Goal: Transaction & Acquisition: Purchase product/service

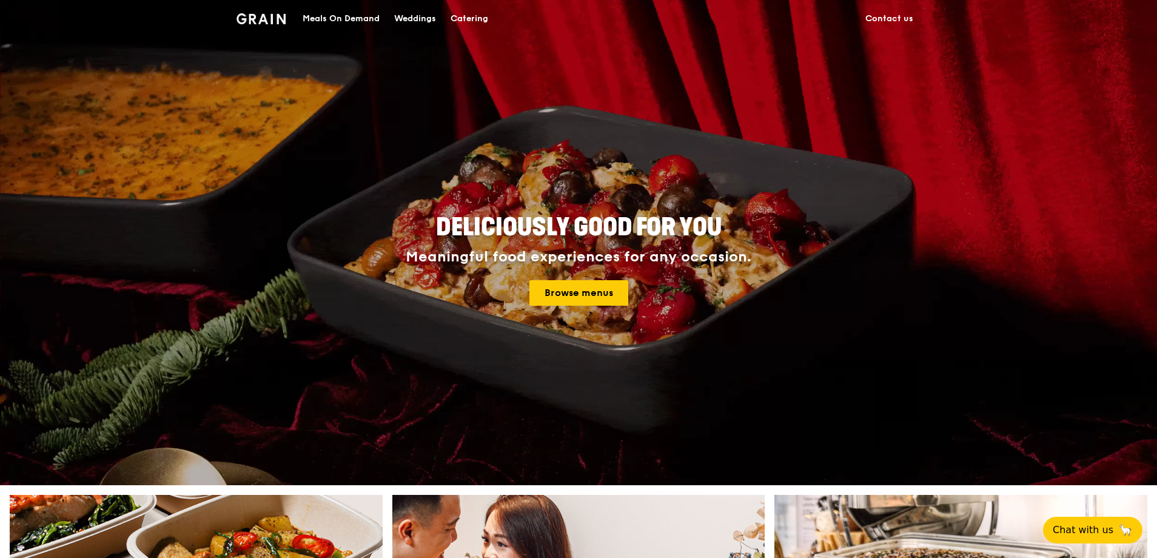
click at [361, 14] on div "Meals On Demand" at bounding box center [341, 19] width 77 height 36
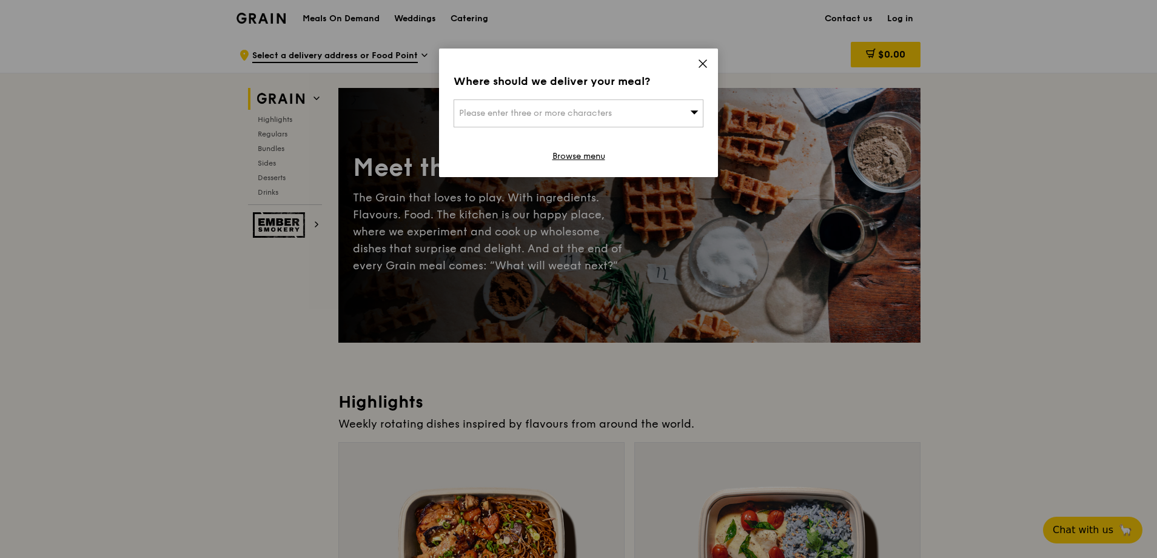
click at [704, 61] on icon at bounding box center [702, 63] width 11 height 11
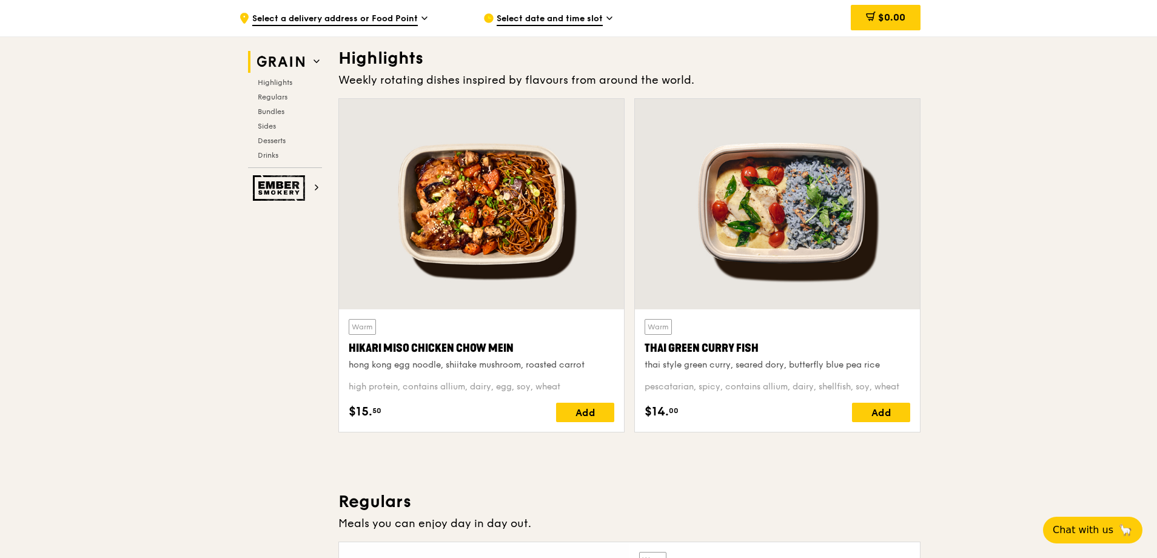
scroll to position [364, 0]
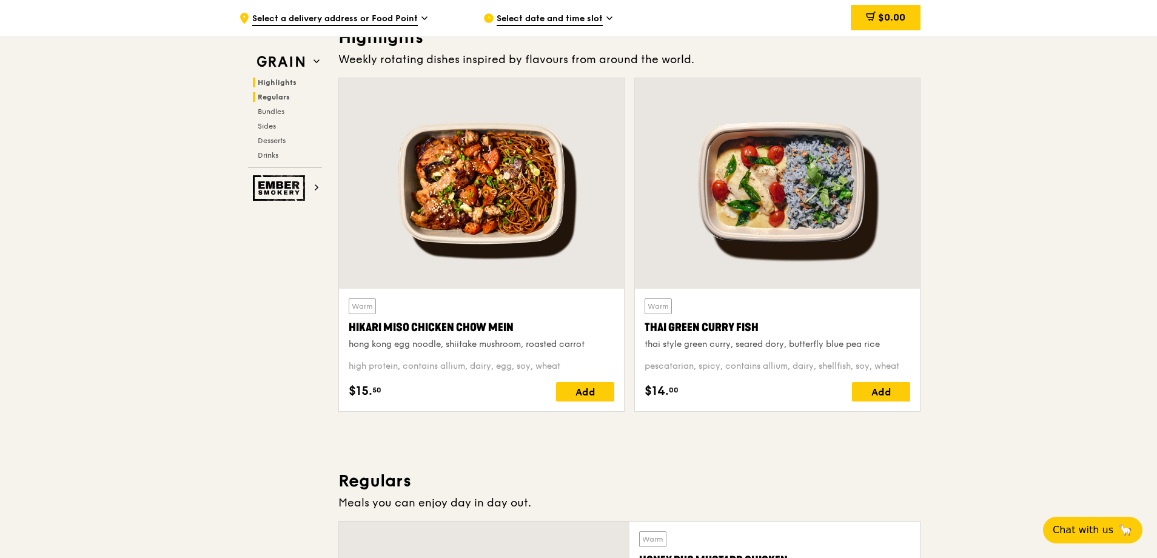
click at [282, 96] on span "Regulars" at bounding box center [274, 97] width 32 height 8
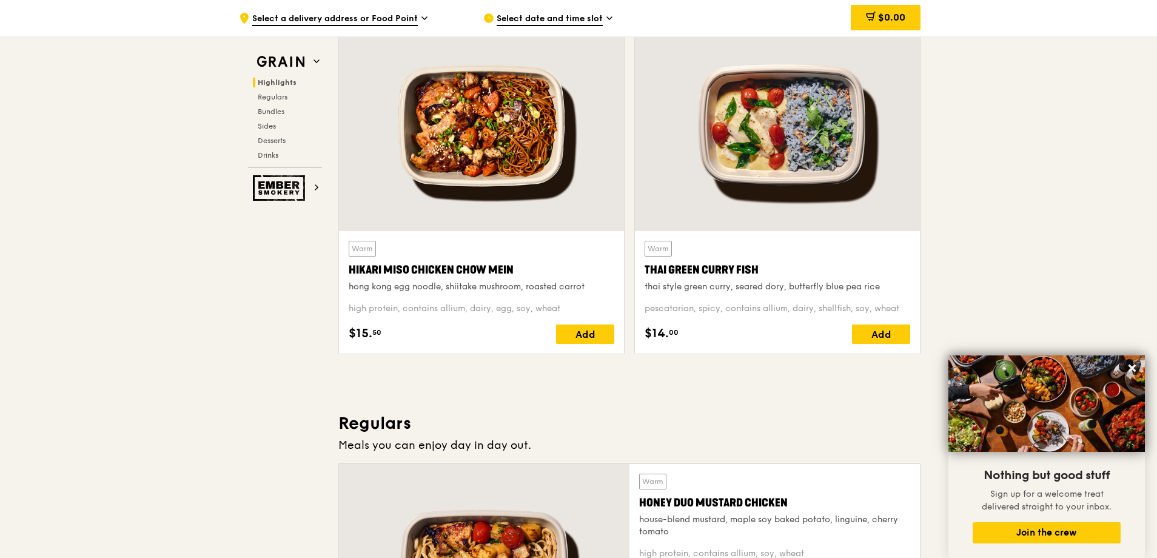
scroll to position [300, 0]
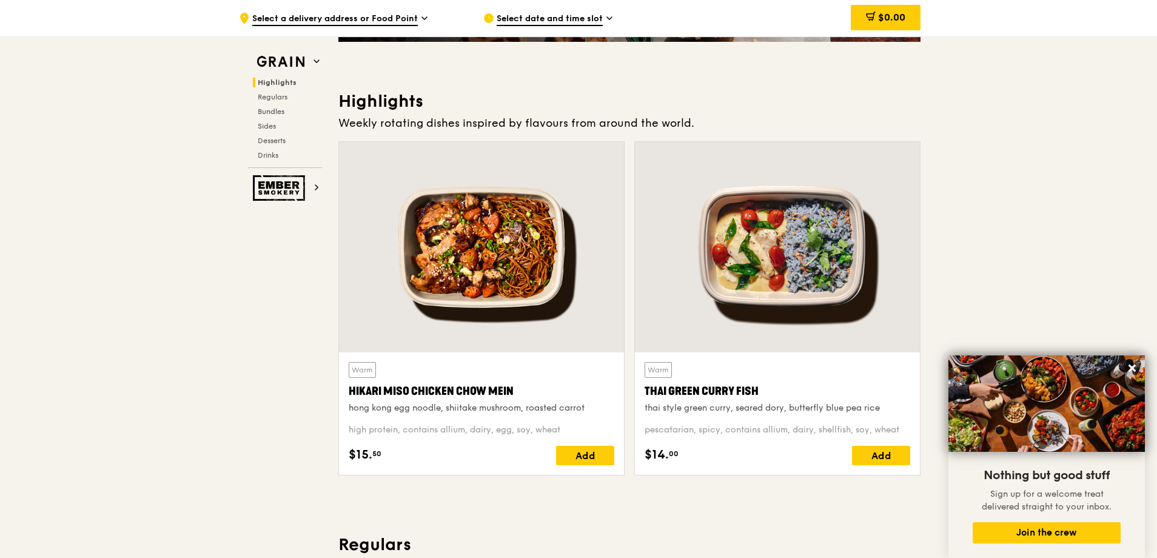
click at [605, 18] on div "Select date and time slot" at bounding box center [595, 18] width 225 height 36
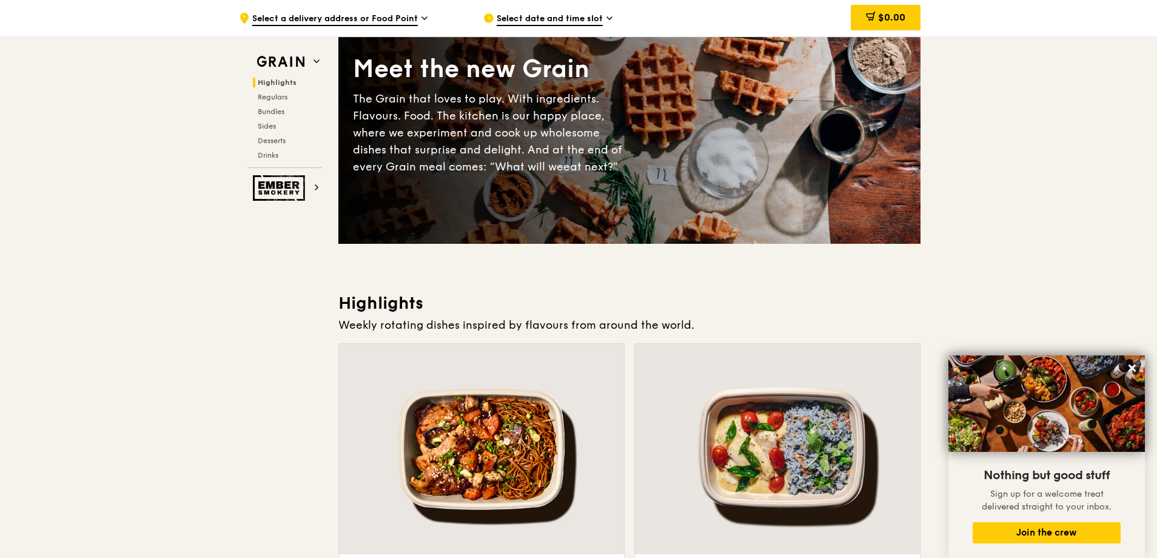
scroll to position [0, 0]
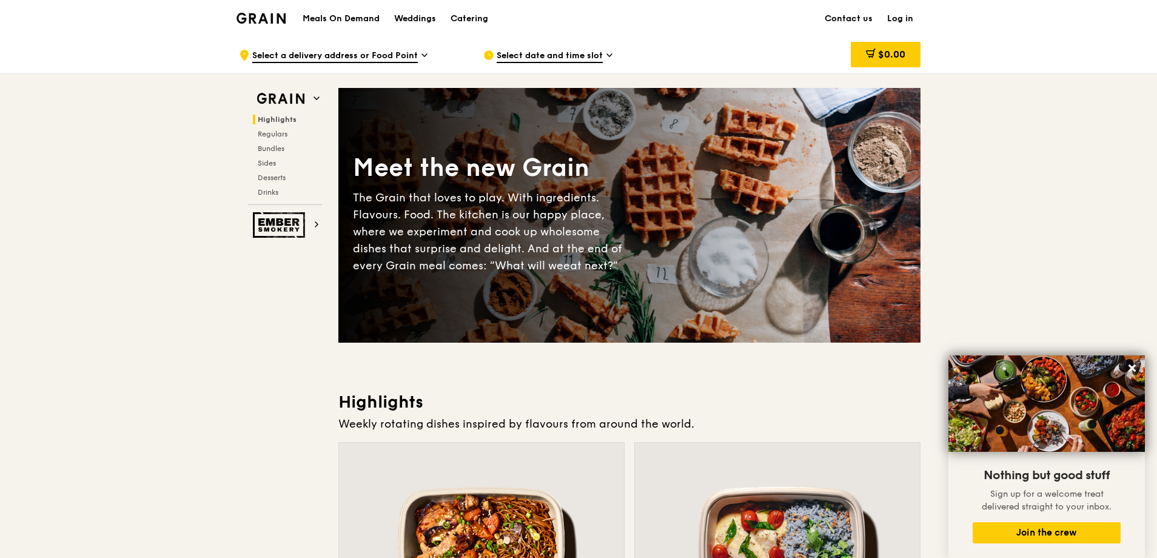
click at [353, 18] on h1 "Meals On Demand" at bounding box center [341, 19] width 77 height 12
click at [255, 15] on img at bounding box center [260, 18] width 49 height 11
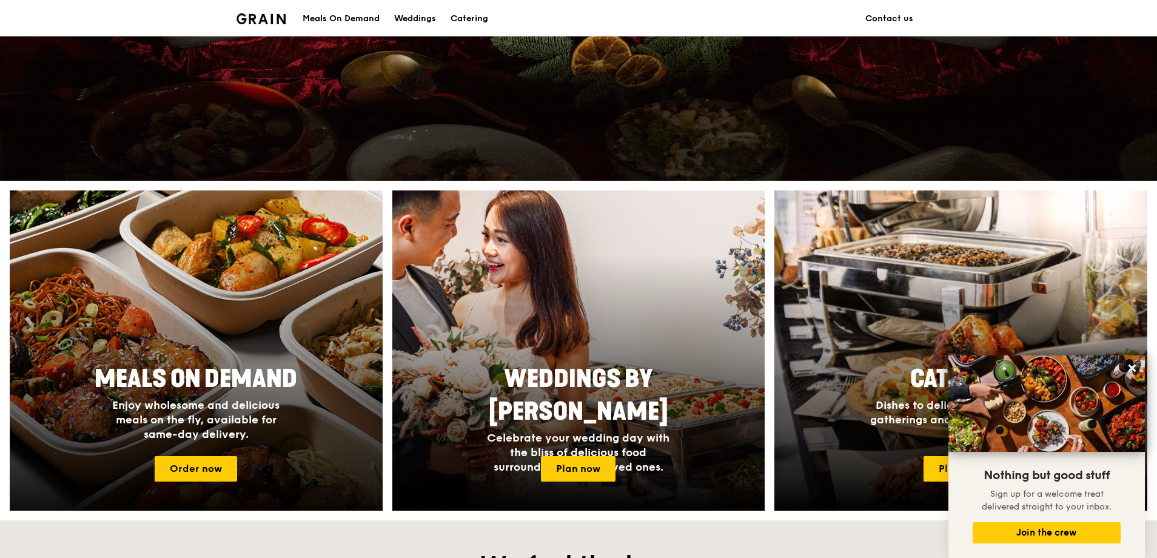
scroll to position [424, 0]
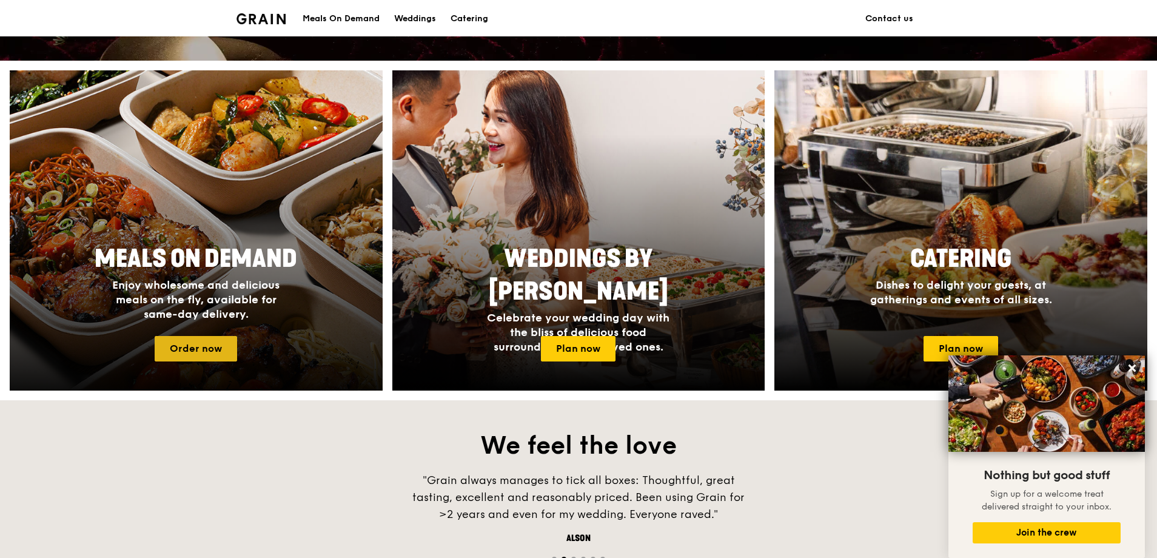
click at [218, 347] on link "Order now" at bounding box center [196, 348] width 82 height 25
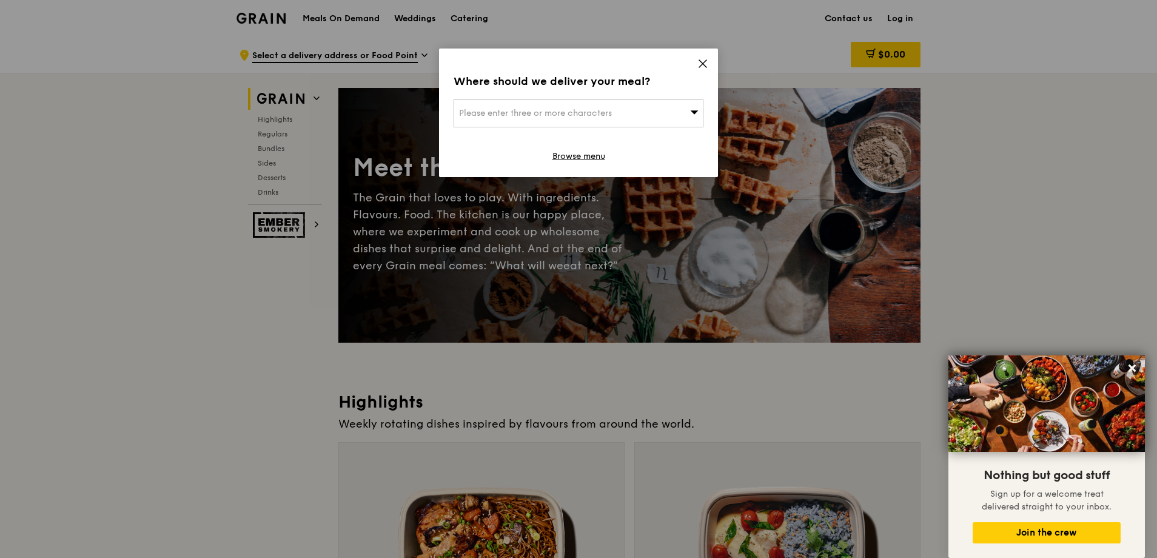
click at [634, 114] on div "Please enter three or more characters" at bounding box center [578, 113] width 250 height 28
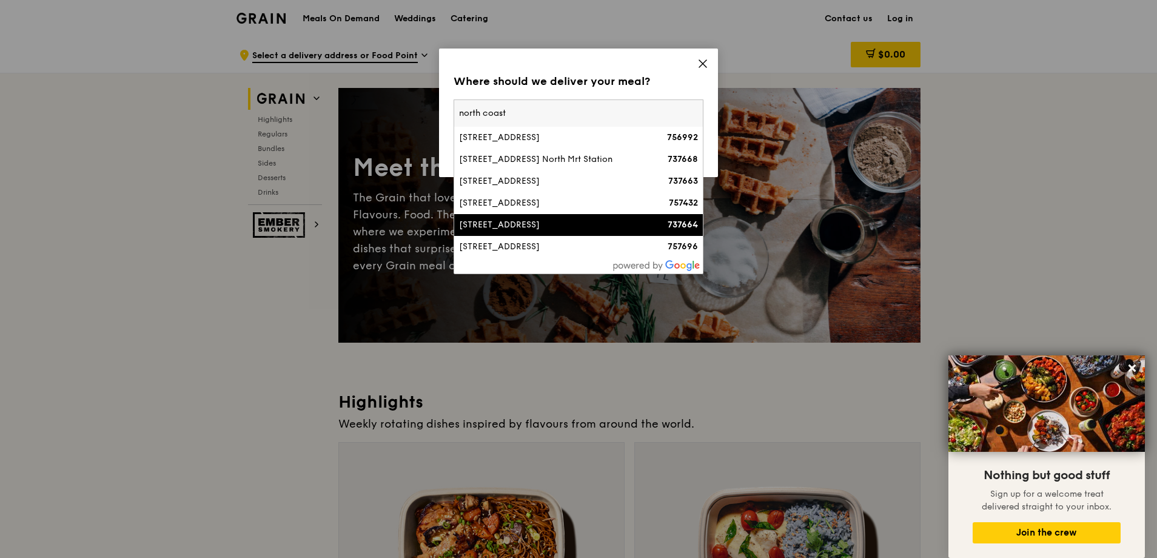
type input "north coast"
click at [527, 231] on div "7 North Coast Avenue, 7 North Coast" at bounding box center [548, 225] width 179 height 12
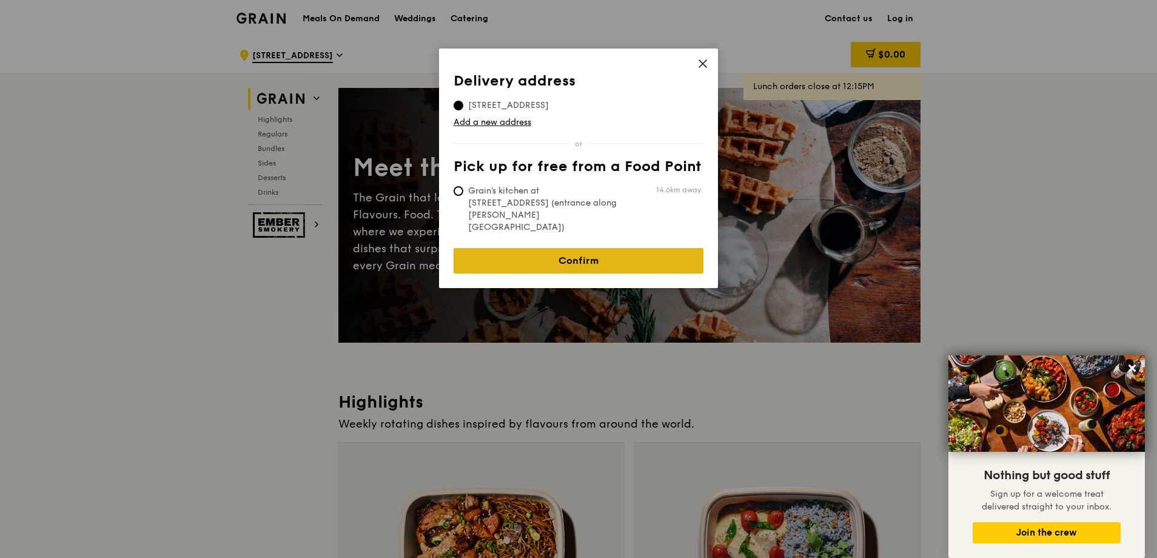
click at [613, 248] on link "Confirm" at bounding box center [578, 260] width 250 height 25
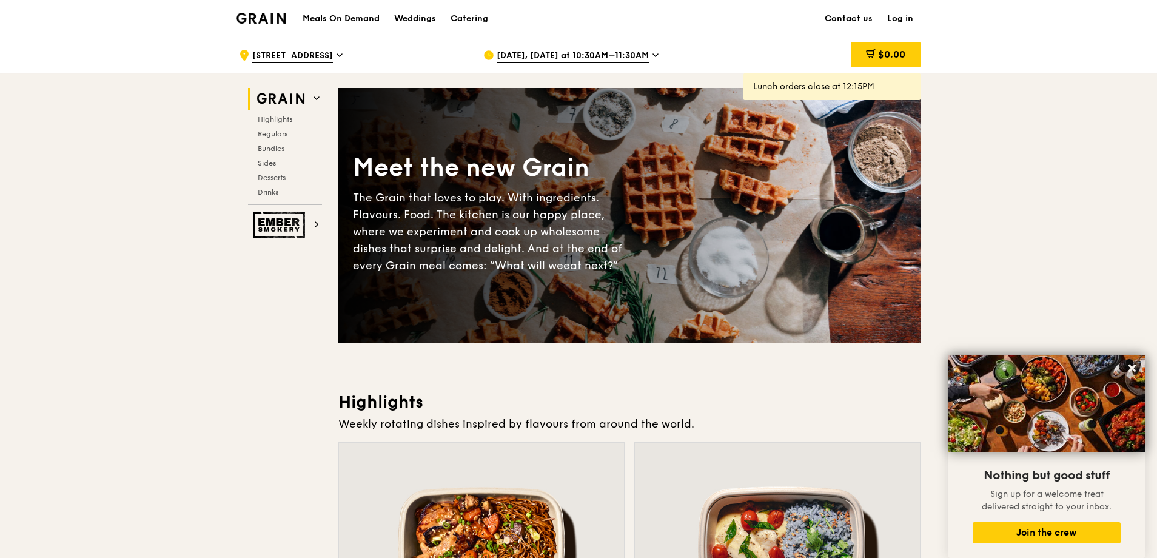
click at [652, 59] on icon at bounding box center [655, 55] width 6 height 11
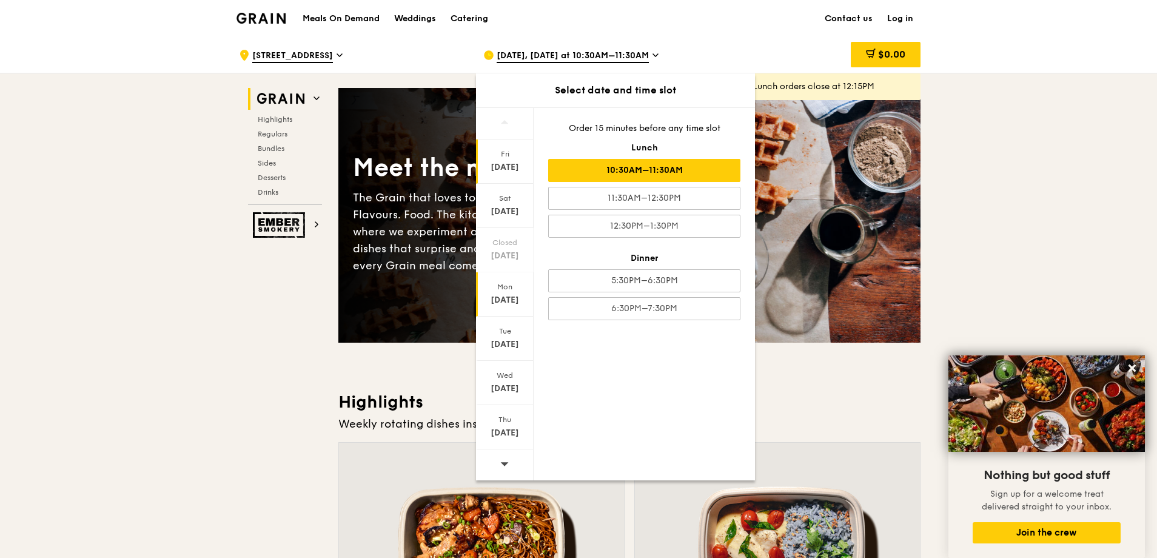
click at [510, 301] on div "Aug 18" at bounding box center [505, 300] width 54 height 12
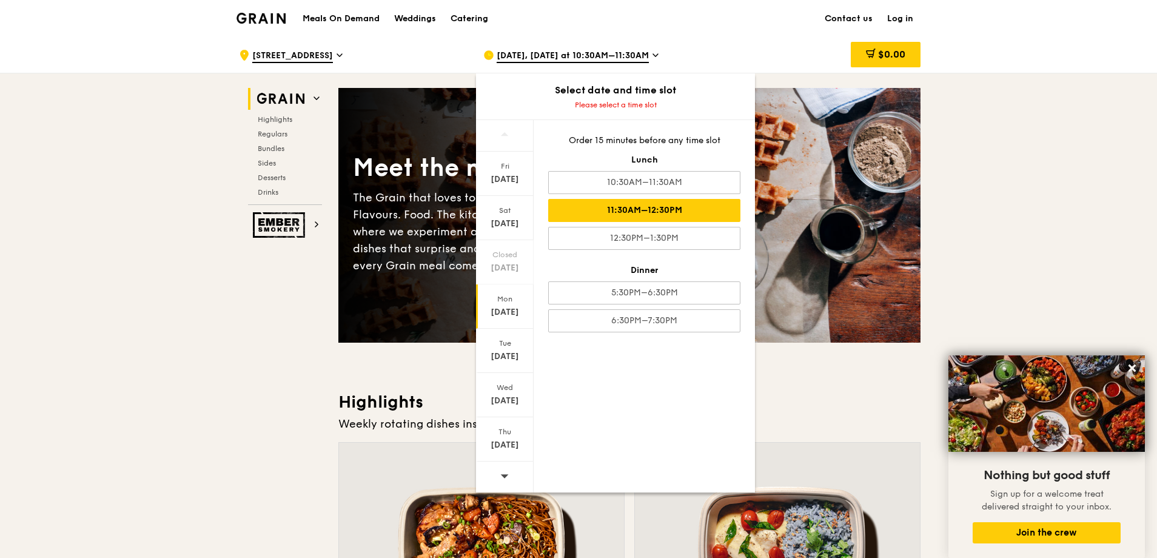
click at [695, 205] on div "11:30AM–12:30PM" at bounding box center [644, 210] width 192 height 23
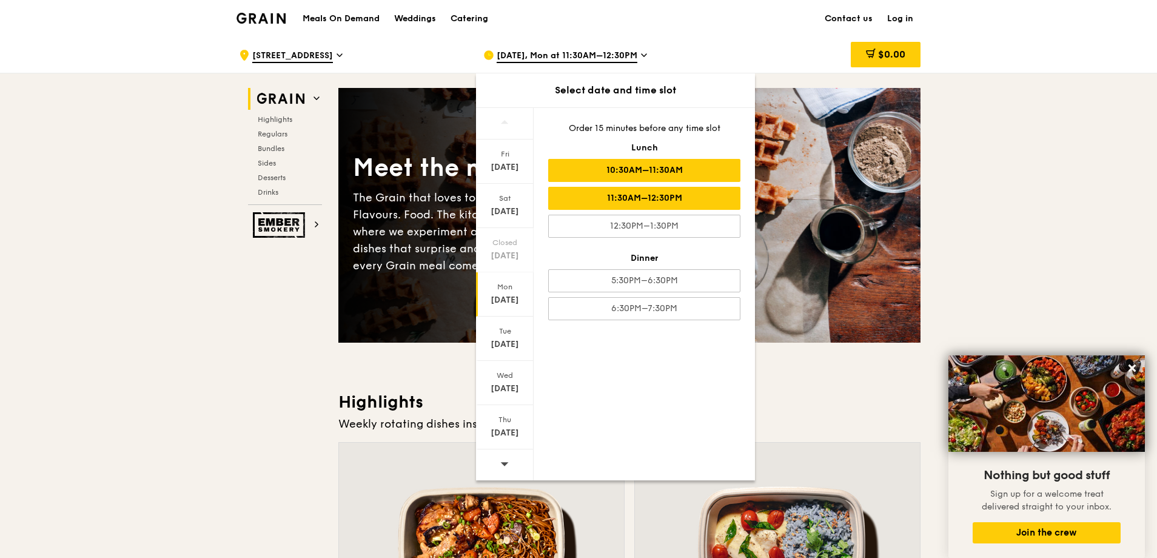
click at [726, 180] on div "10:30AM–11:30AM" at bounding box center [644, 170] width 192 height 23
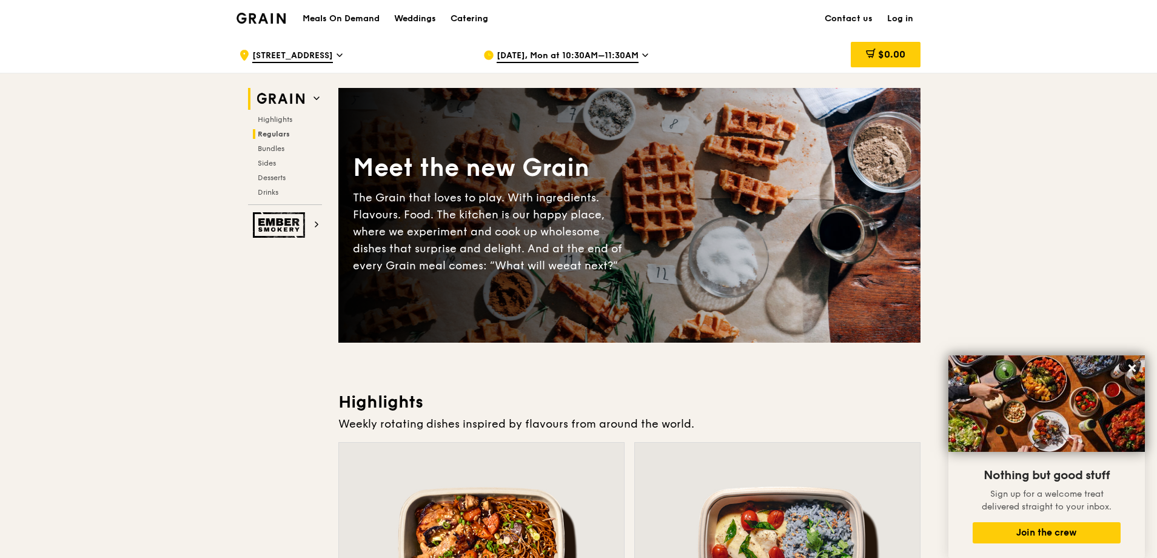
click at [283, 135] on span "Regulars" at bounding box center [274, 134] width 32 height 8
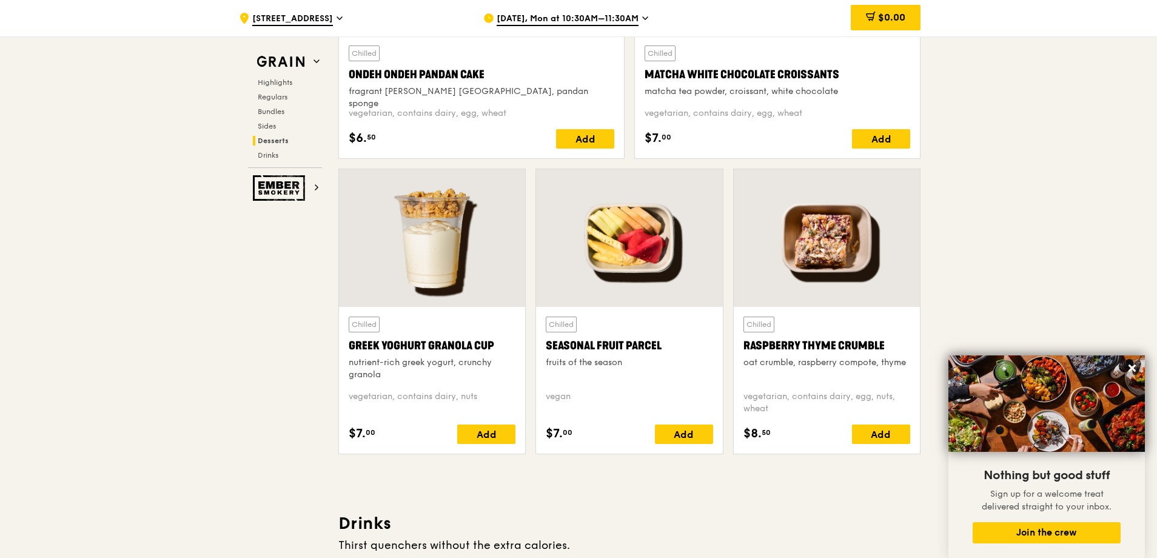
scroll to position [3509, 0]
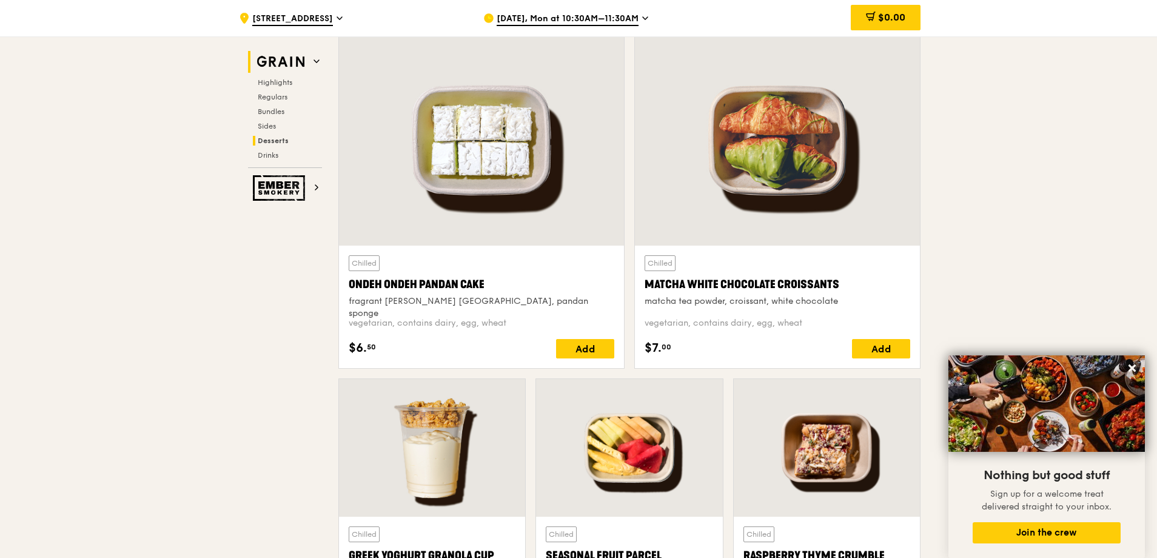
click at [317, 65] on span at bounding box center [316, 61] width 6 height 10
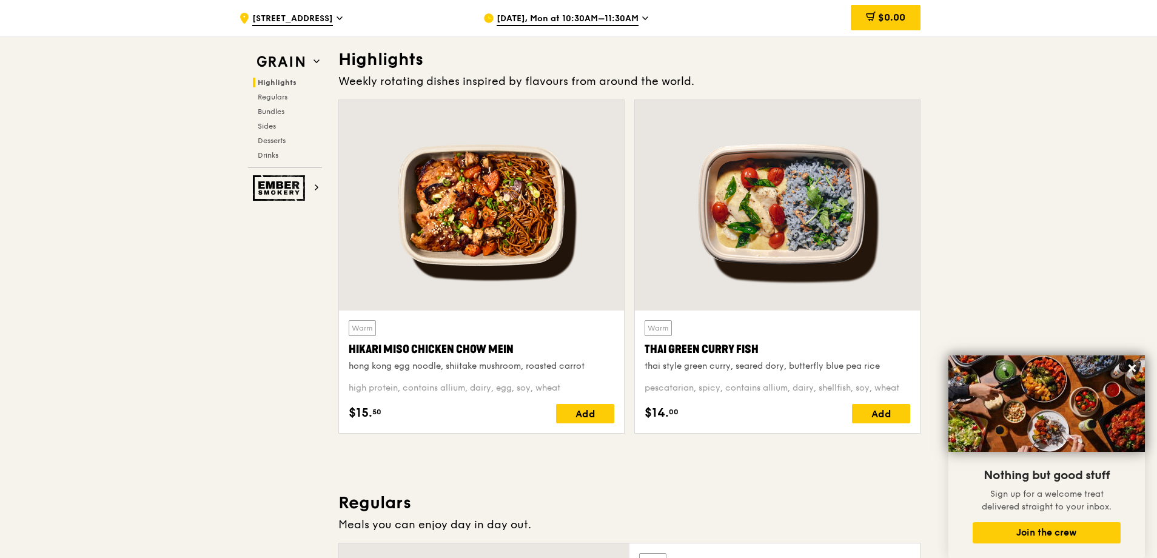
scroll to position [0, 0]
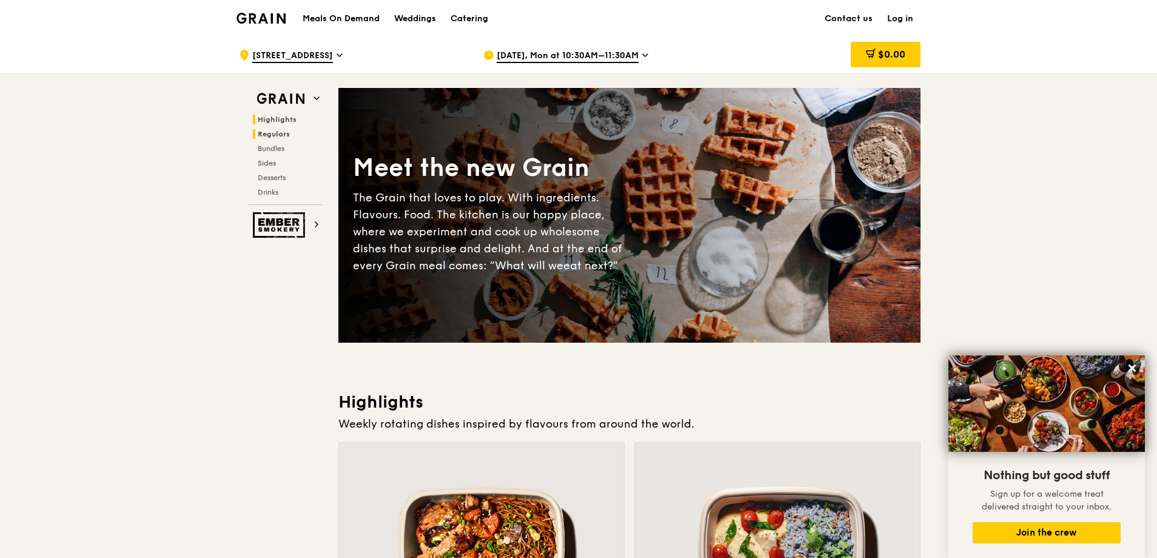
click at [282, 130] on span "Regulars" at bounding box center [274, 134] width 32 height 8
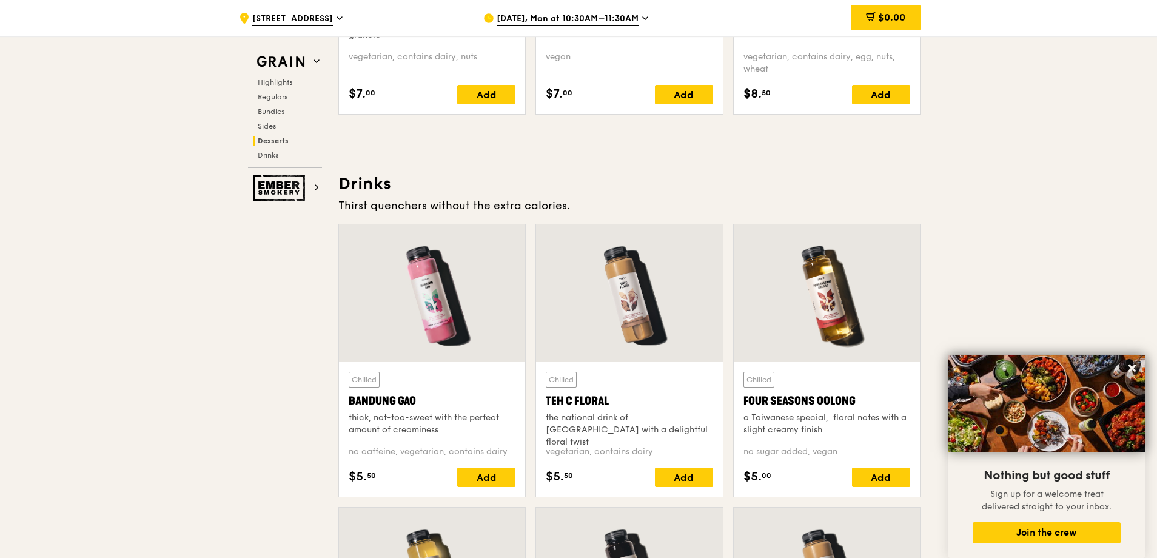
scroll to position [4180, 0]
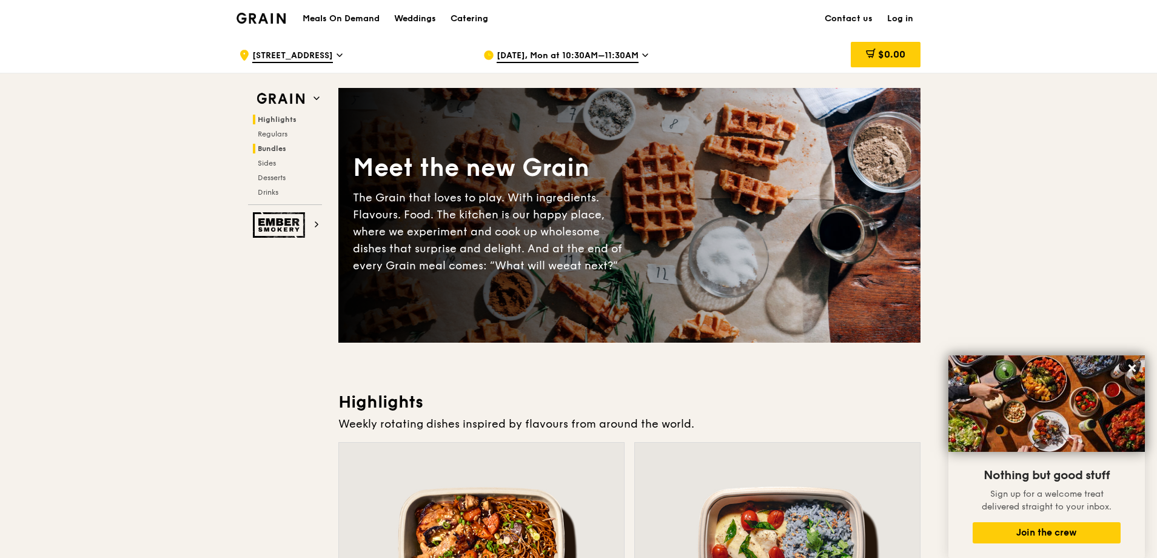
click at [282, 145] on span "Bundles" at bounding box center [272, 148] width 28 height 8
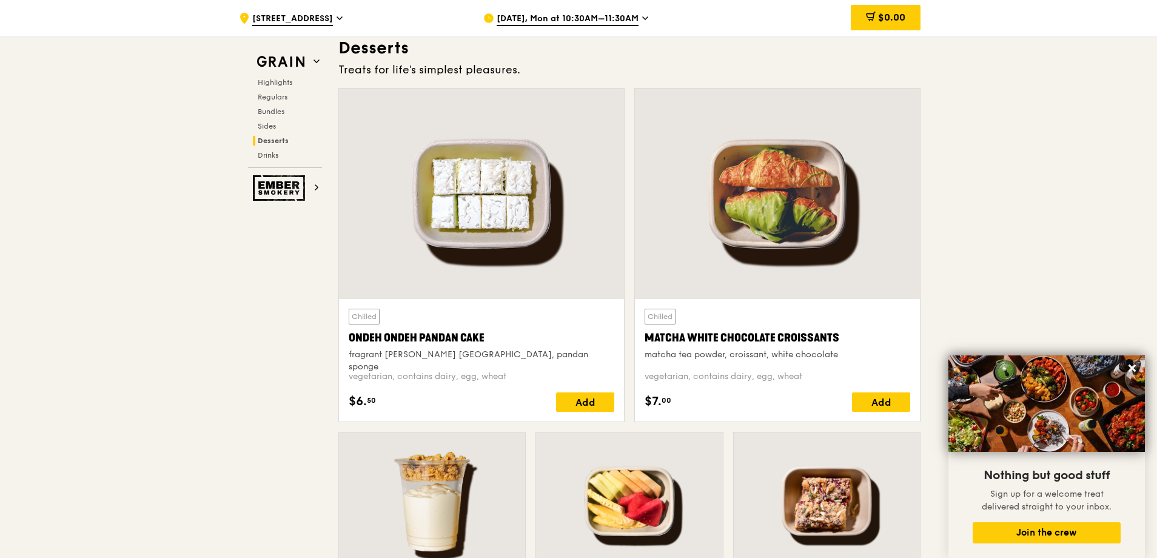
scroll to position [2970, 0]
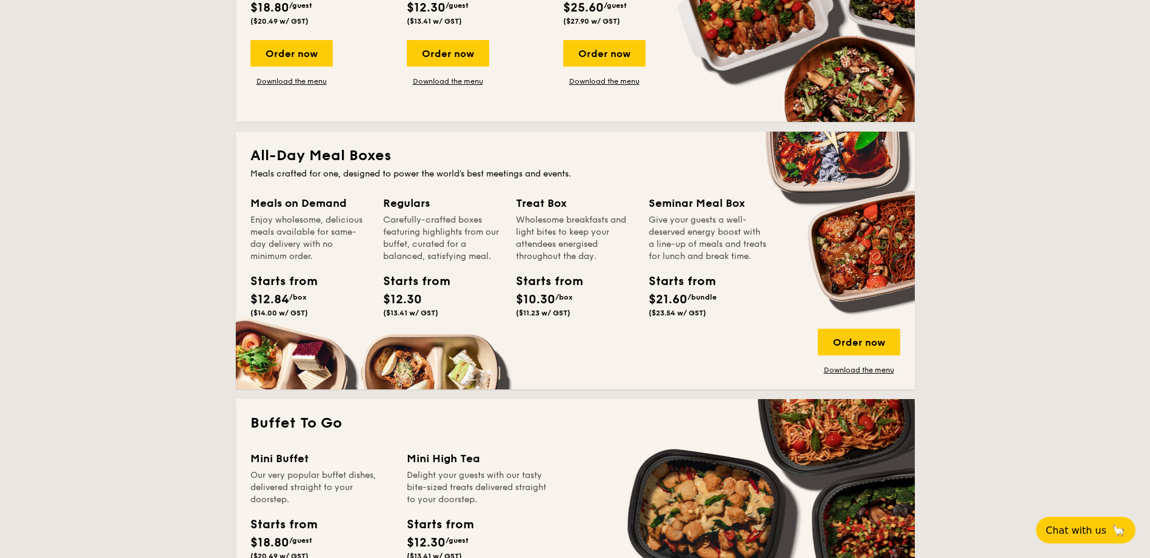
scroll to position [849, 0]
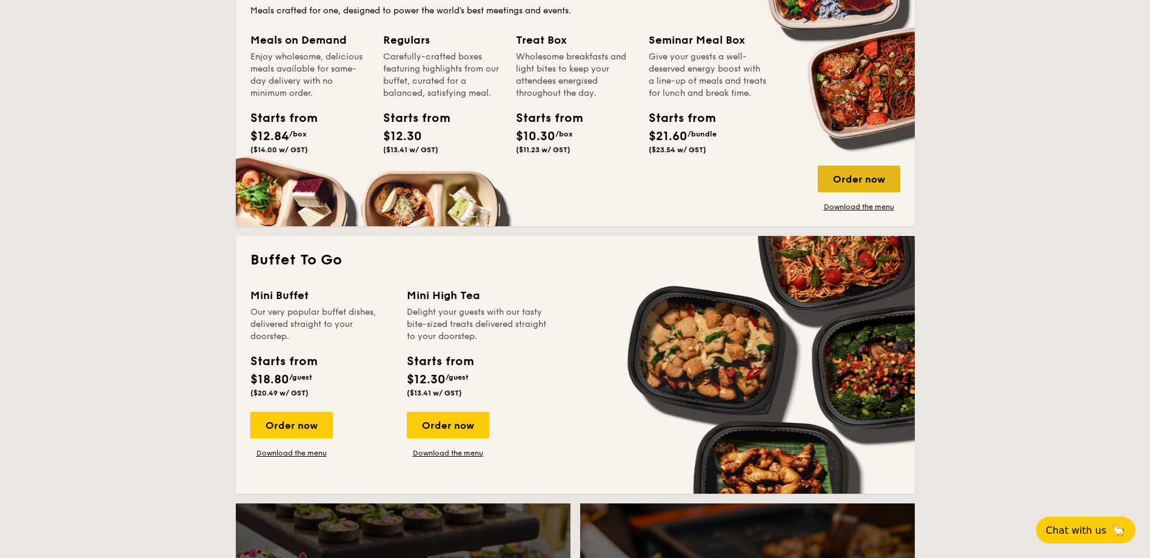
click at [854, 176] on div "Order now" at bounding box center [859, 178] width 82 height 27
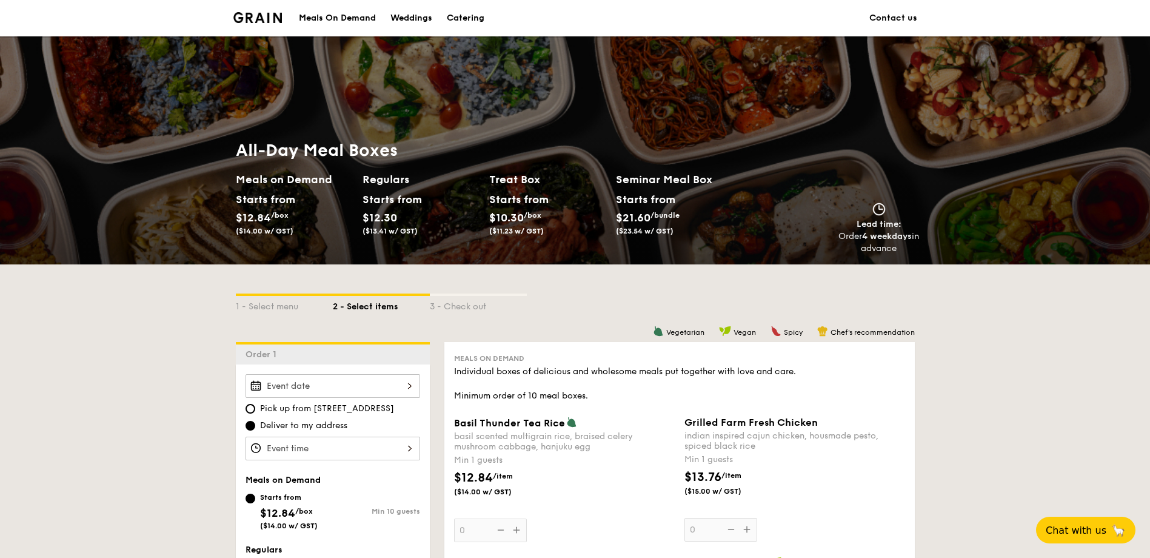
click at [405, 386] on div at bounding box center [333, 386] width 175 height 24
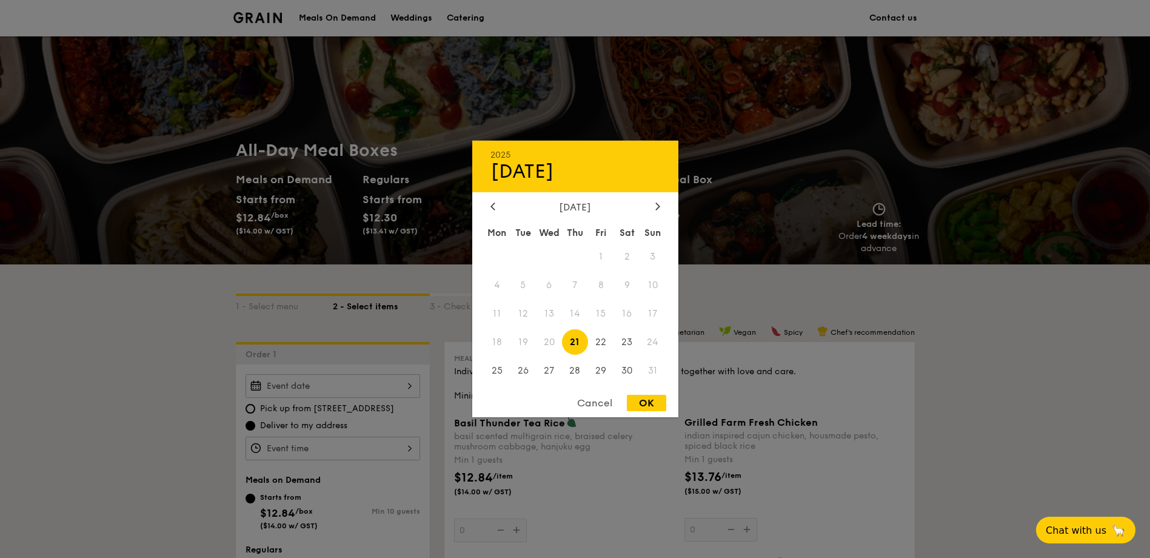
click at [587, 397] on div "Cancel" at bounding box center [594, 403] width 59 height 16
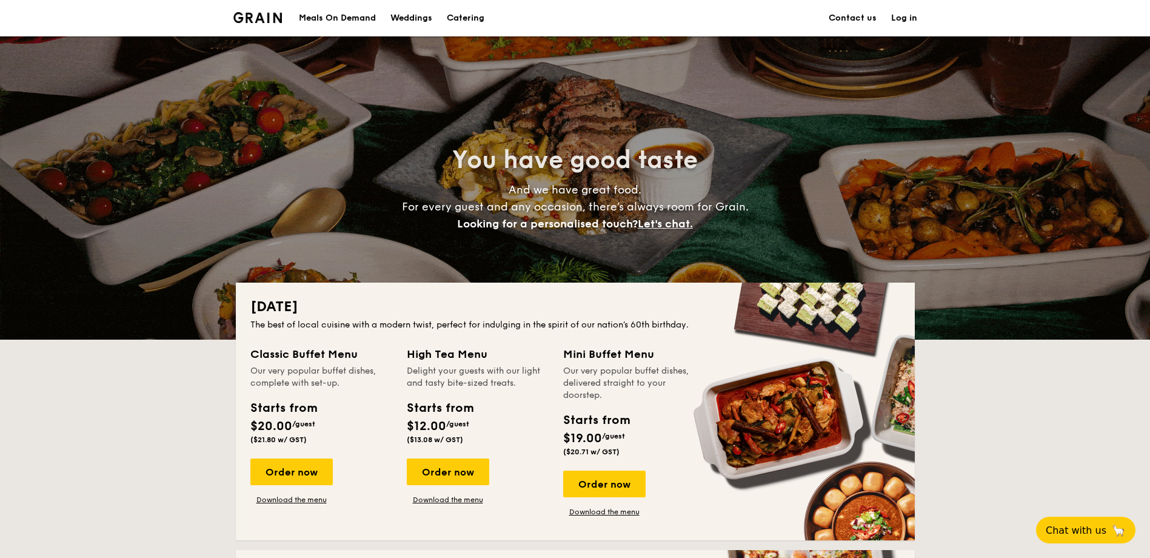
scroll to position [2174, 0]
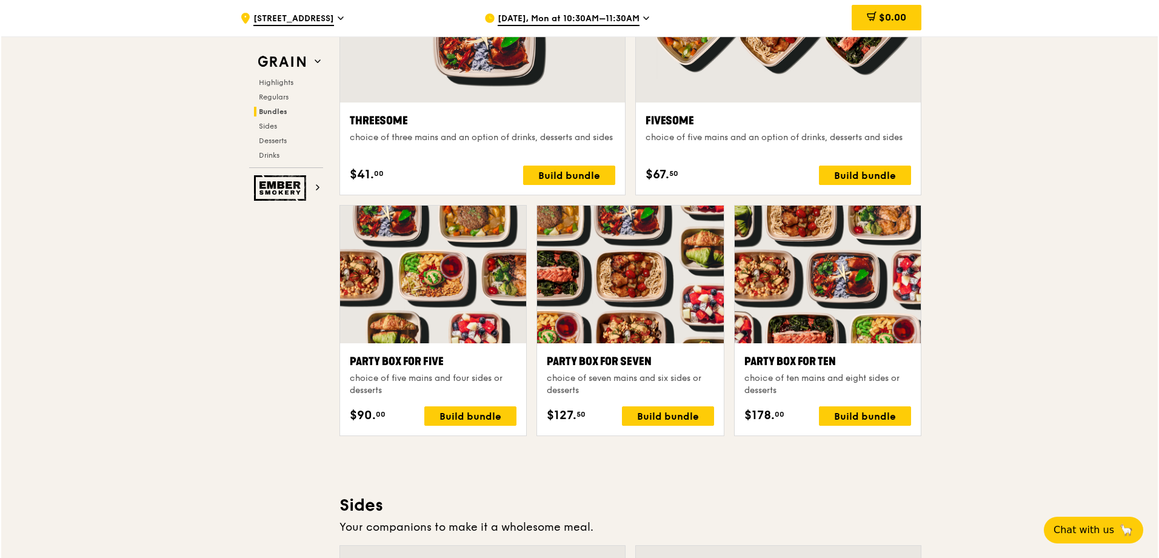
scroll to position [2304, 0]
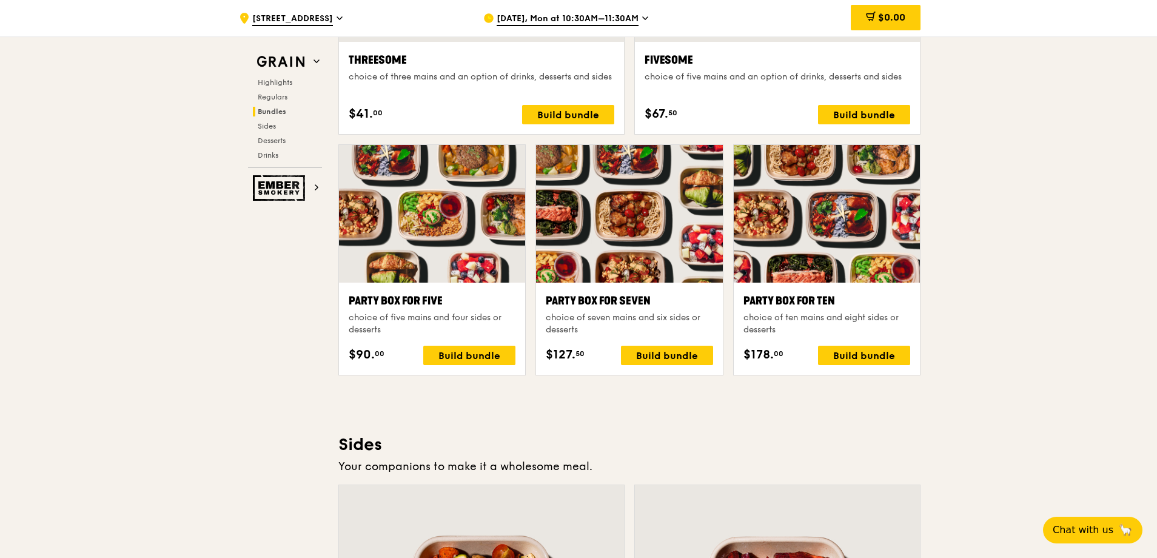
click at [1108, 227] on div ".cls-1 { fill: none; stroke: #fff; stroke-linecap: round; stroke-linejoin: roun…" at bounding box center [578, 286] width 1157 height 5107
click at [893, 353] on div "Build bundle" at bounding box center [864, 355] width 92 height 19
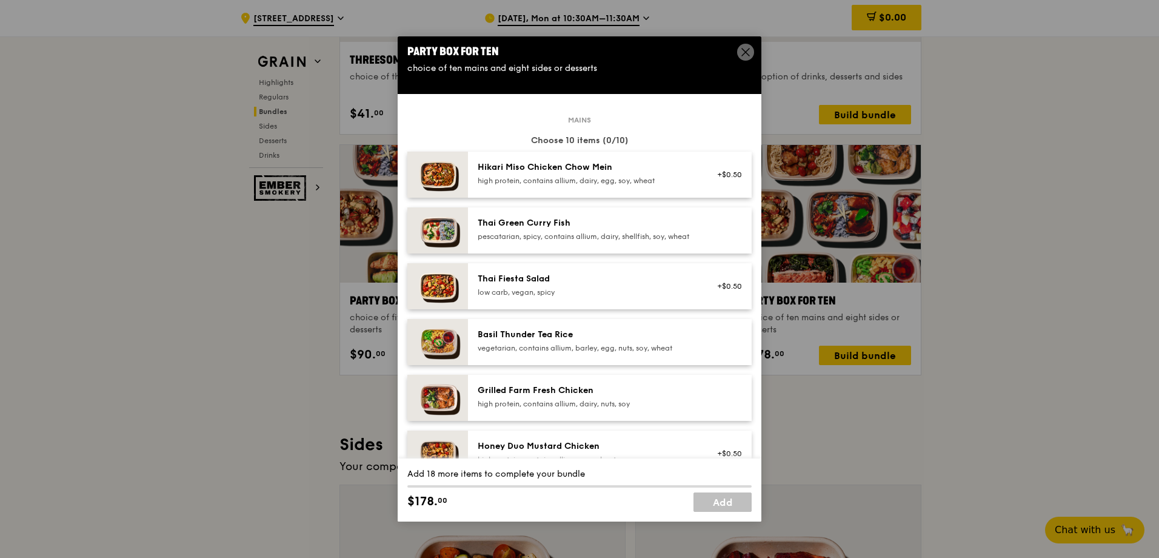
scroll to position [16, 0]
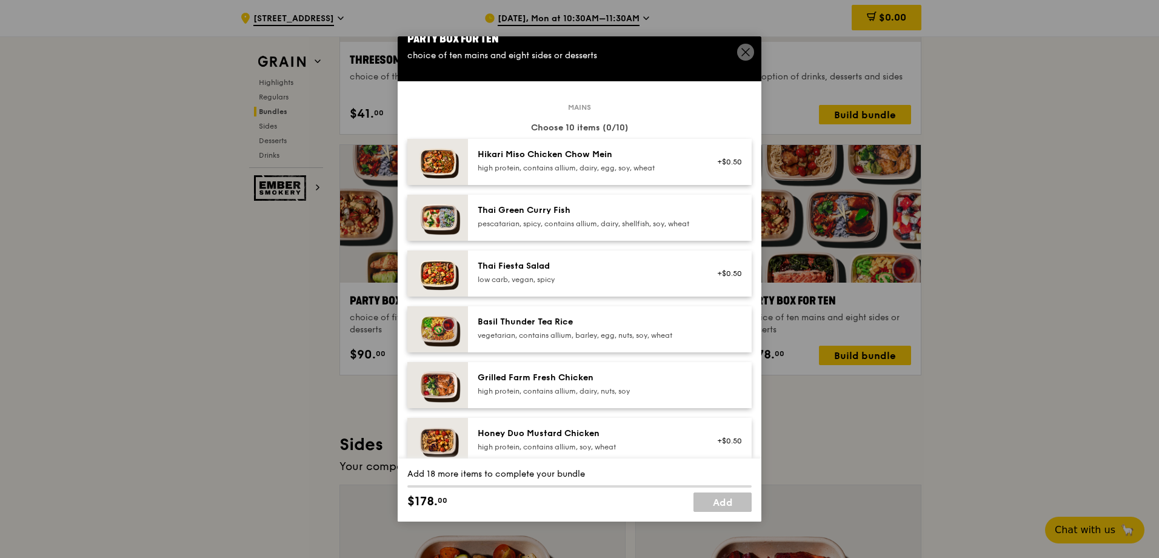
click at [662, 207] on div "Thai Green Curry Fish" at bounding box center [587, 210] width 218 height 12
click at [609, 213] on div "Thai Green Curry Fish" at bounding box center [587, 210] width 218 height 12
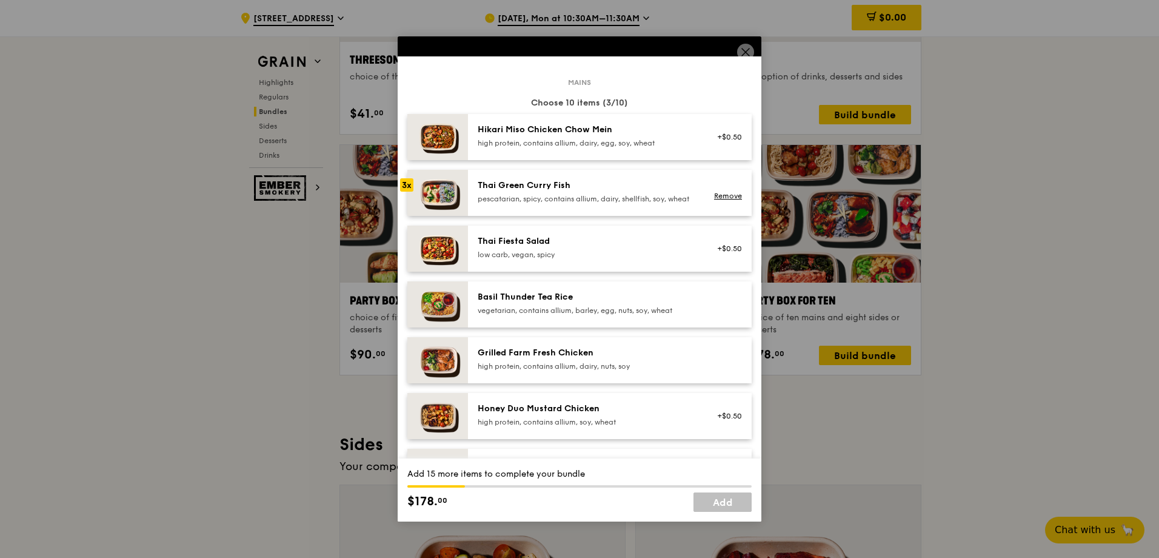
scroll to position [70, 0]
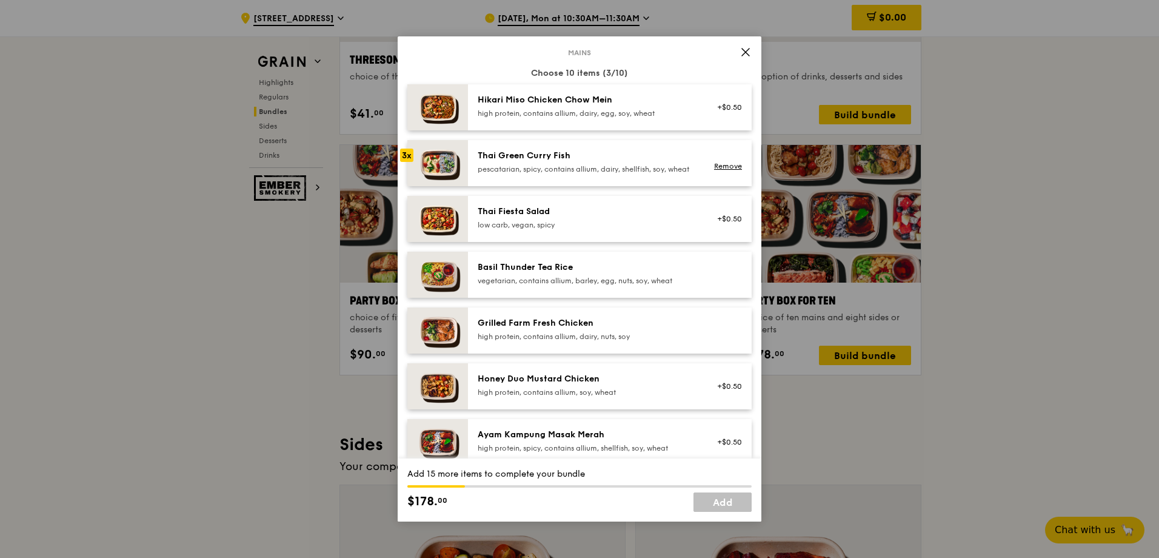
click at [541, 173] on div "pescatarian, spicy, contains allium, dairy, shellfish, soy, wheat" at bounding box center [587, 169] width 218 height 10
click at [572, 167] on div "pescatarian, spicy, contains allium, dairy, shellfish, soy, wheat" at bounding box center [587, 169] width 218 height 10
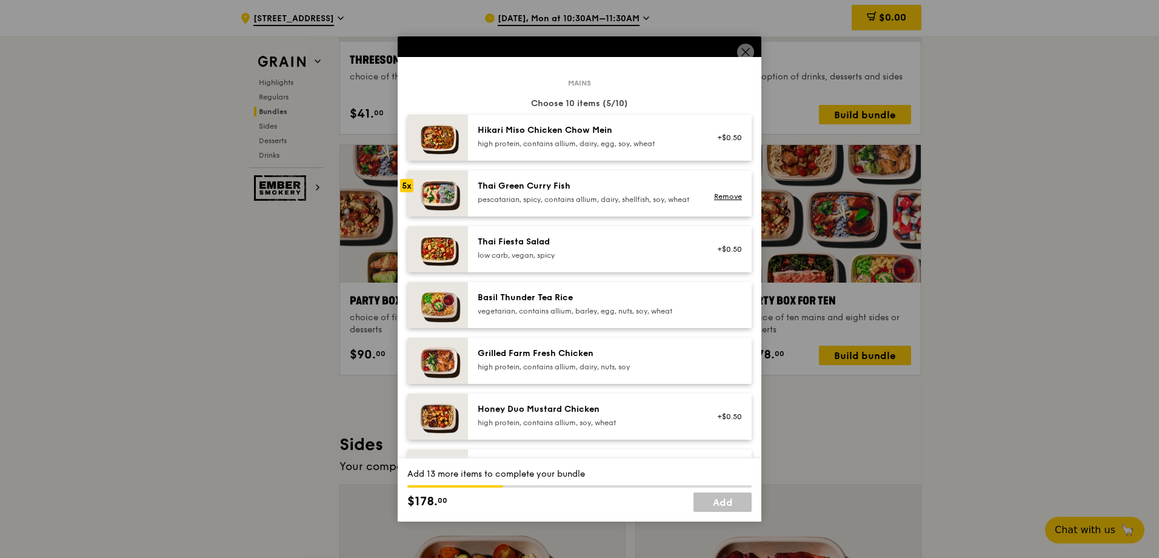
scroll to position [116, 0]
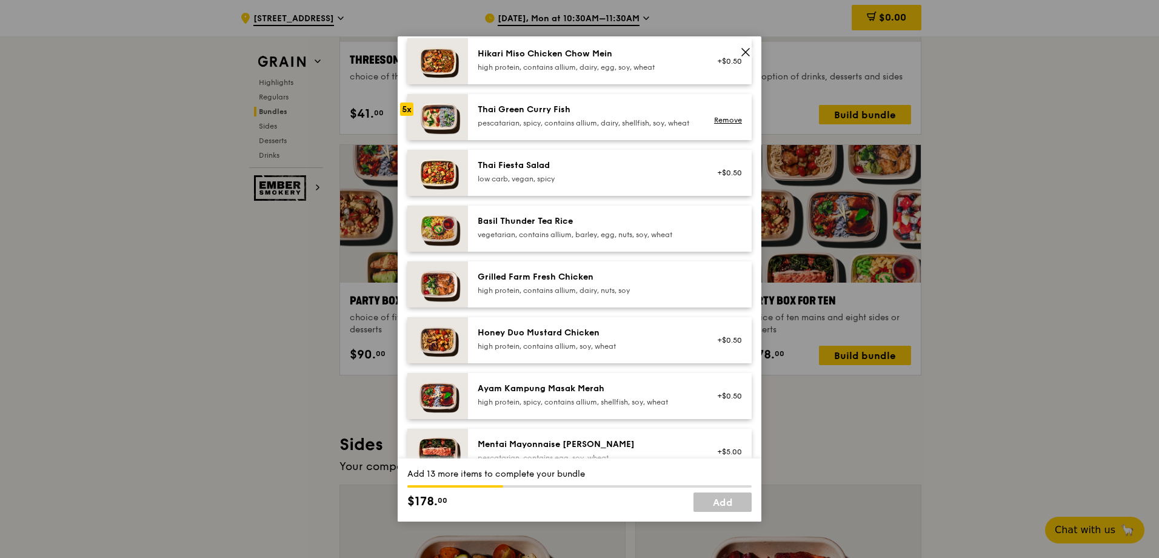
click at [502, 283] on div "Grilled Farm Fresh Chicken" at bounding box center [587, 277] width 218 height 12
click at [721, 292] on link "Remove" at bounding box center [728, 287] width 28 height 8
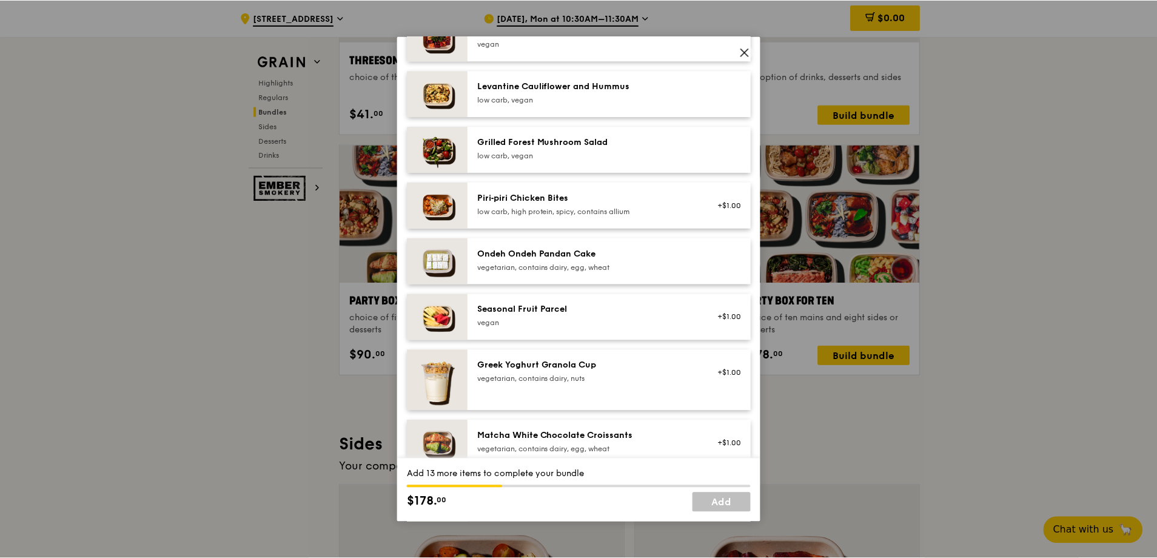
scroll to position [660, 0]
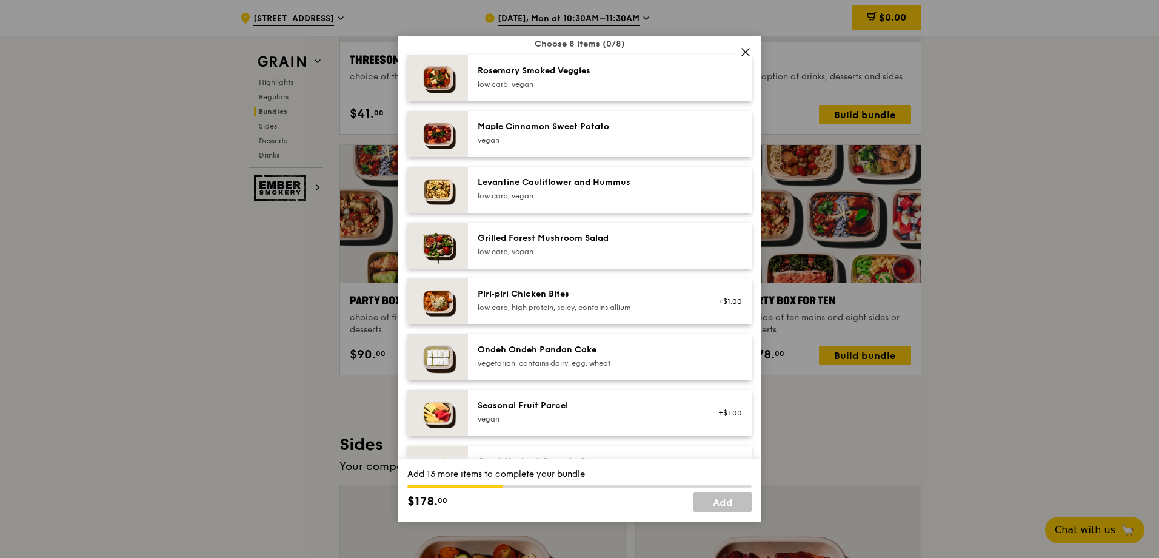
click at [743, 56] on icon at bounding box center [745, 51] width 7 height 7
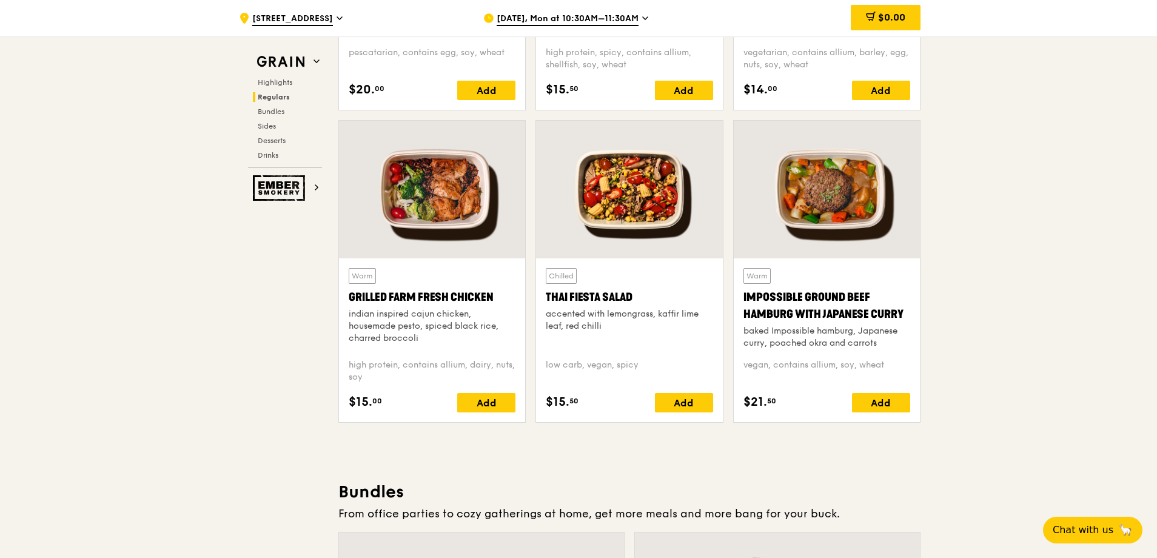
scroll to position [1091, 0]
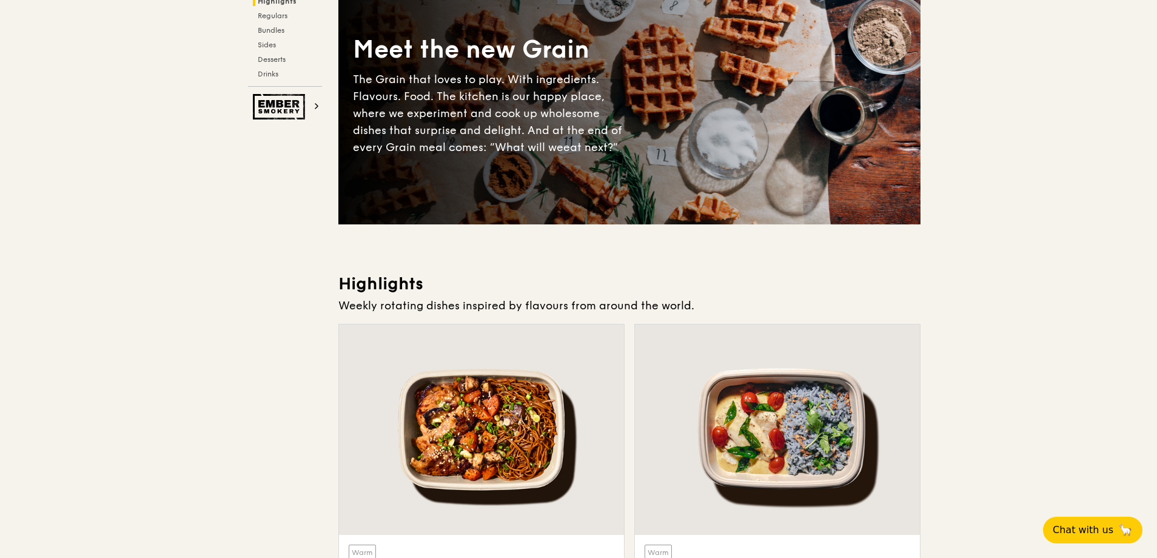
scroll to position [0, 0]
